Goal: Check status: Check status

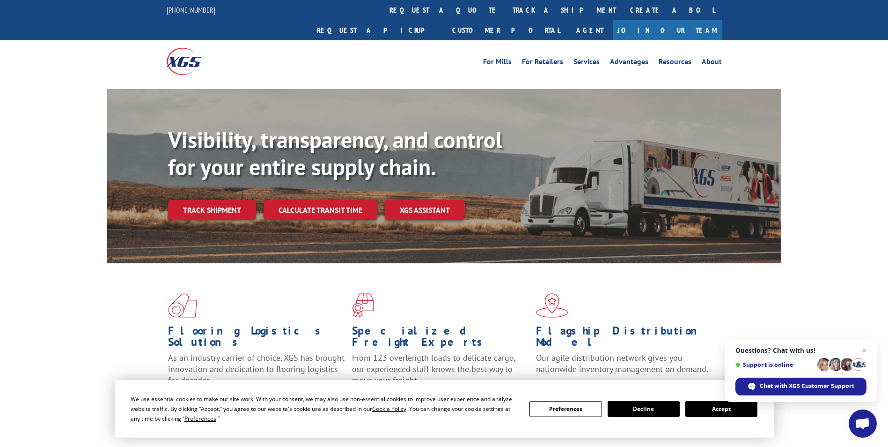
click at [506, 15] on link "track a shipment" at bounding box center [565, 10] width 118 height 20
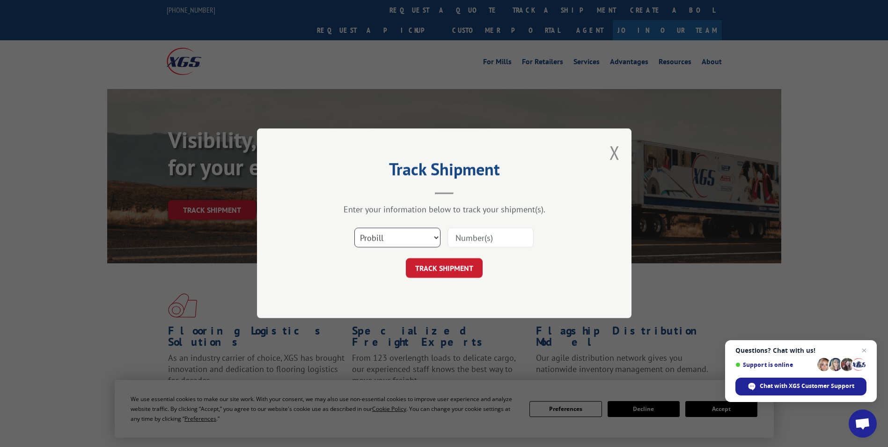
click at [410, 235] on select "Select category... Probill BOL PO" at bounding box center [397, 238] width 86 height 20
select select "po"
click at [354, 228] on select "Select category... Probill BOL PO" at bounding box center [397, 238] width 86 height 20
click at [471, 233] on input at bounding box center [491, 238] width 86 height 20
paste input "81511329"
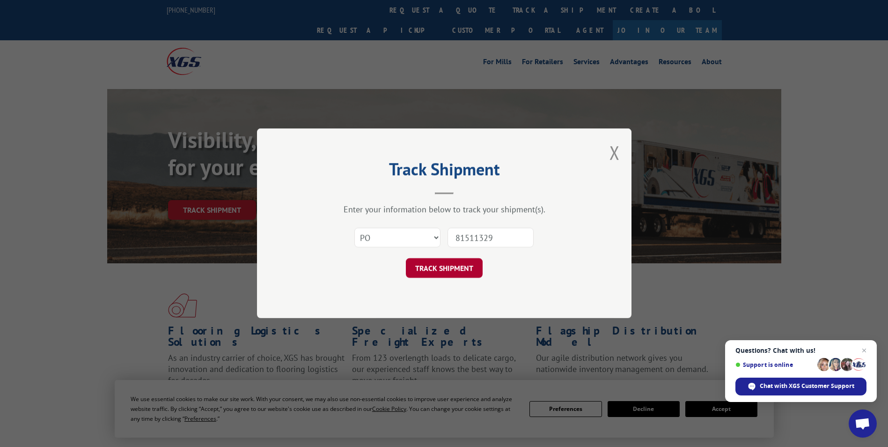
type input "81511329"
click at [438, 264] on button "TRACK SHIPMENT" at bounding box center [444, 268] width 77 height 20
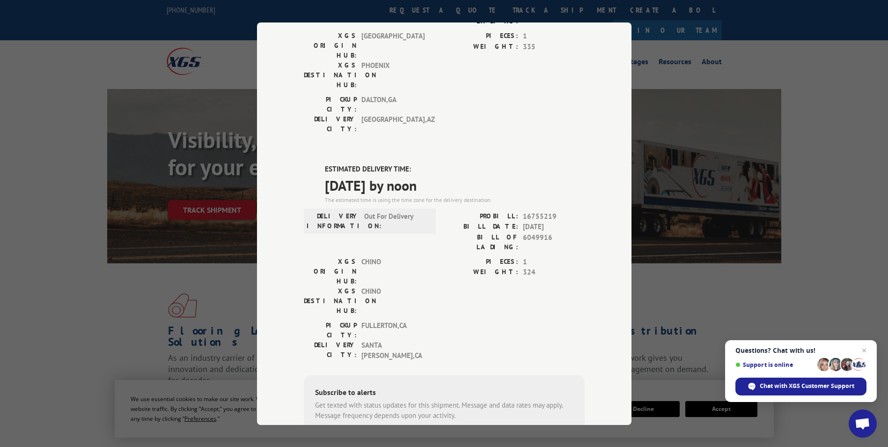
scroll to position [169, 0]
